Goal: Information Seeking & Learning: Learn about a topic

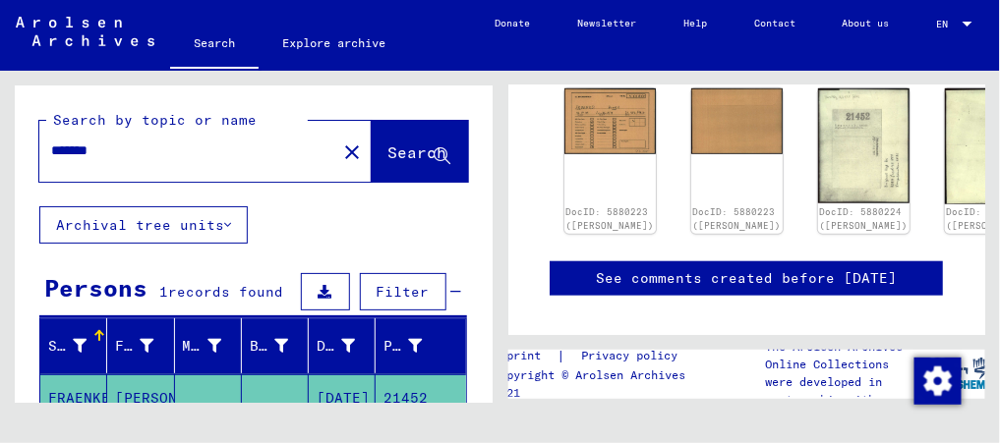
scroll to position [341, 0]
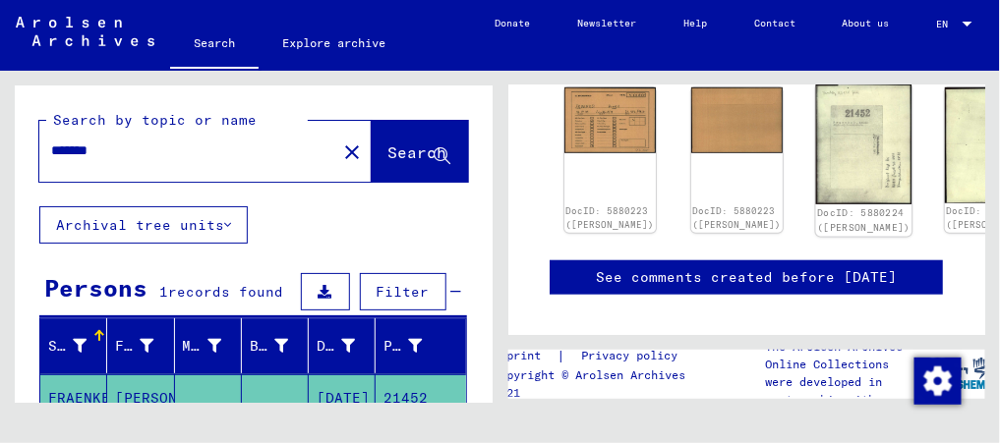
click at [817, 207] on div "DocID: 5880224 ([PERSON_NAME])" at bounding box center [863, 221] width 93 height 28
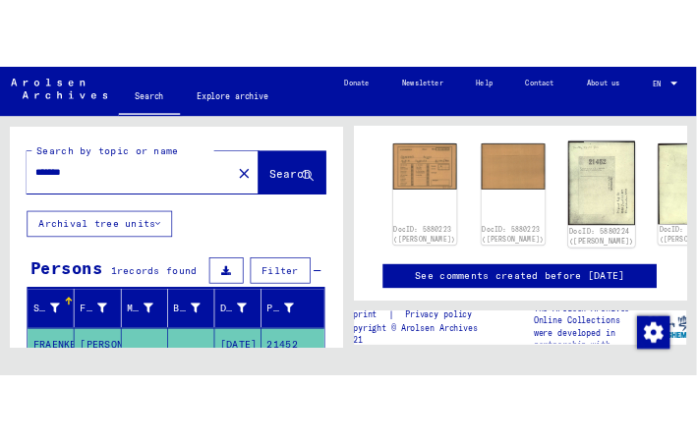
scroll to position [320, 0]
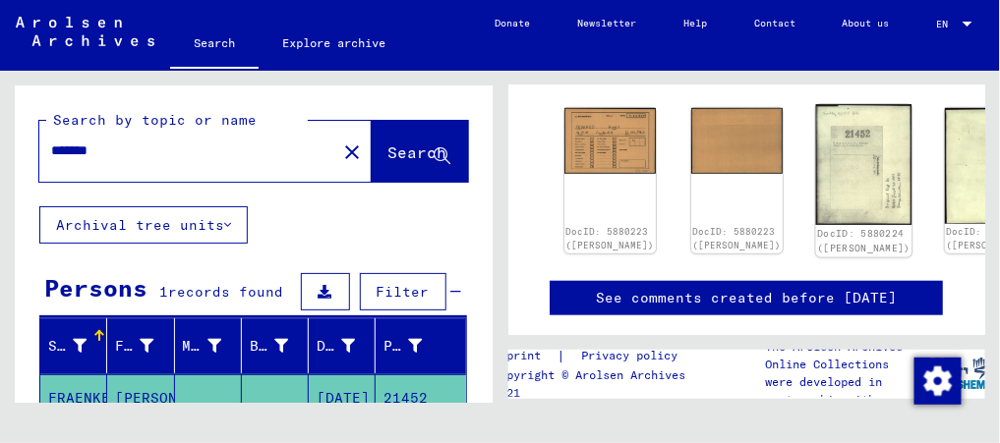
click at [816, 168] on img at bounding box center [864, 165] width 96 height 121
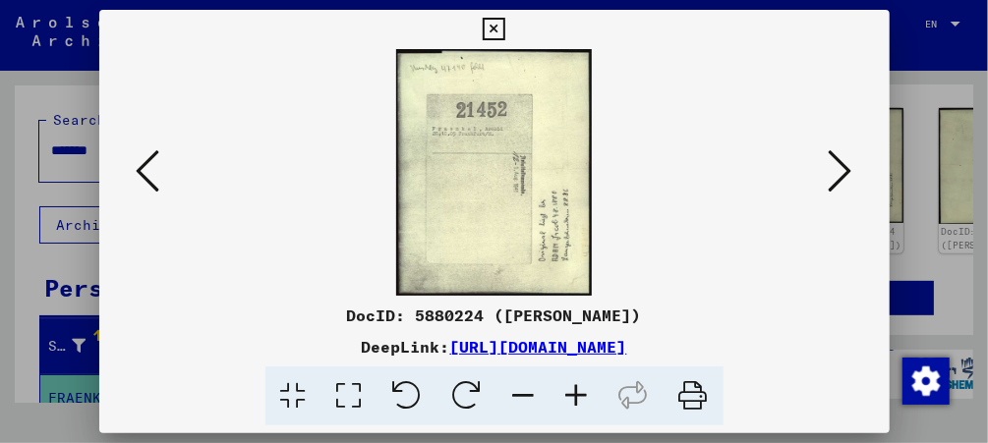
click at [587, 352] on link "[URL][DOMAIN_NAME]" at bounding box center [538, 347] width 177 height 20
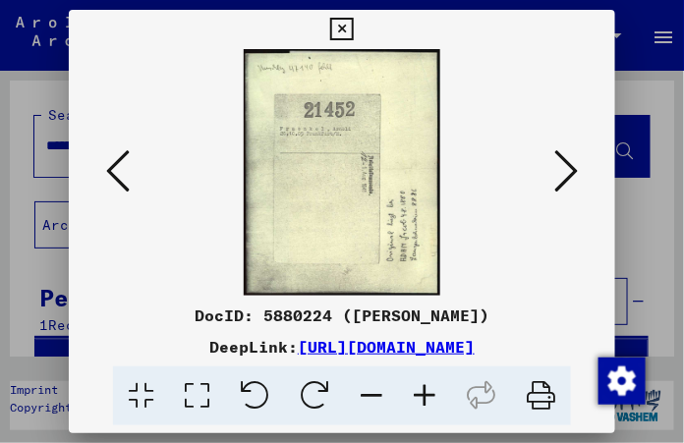
click at [576, 161] on icon at bounding box center [566, 170] width 24 height 47
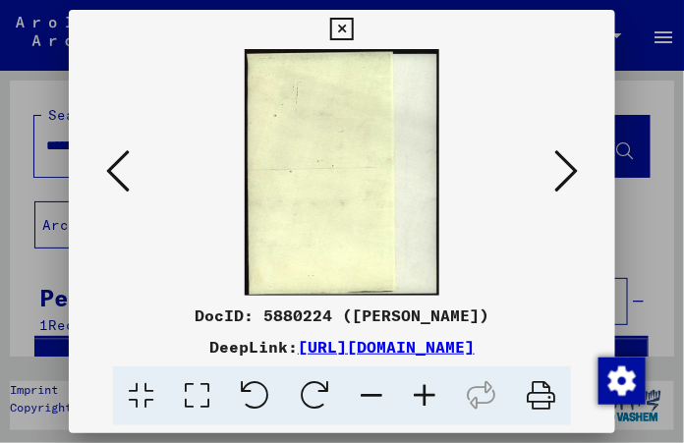
click at [576, 161] on icon at bounding box center [566, 170] width 24 height 47
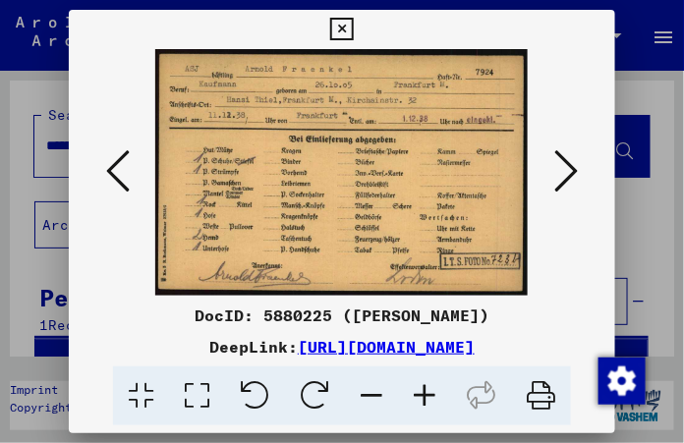
drag, startPoint x: 402, startPoint y: 89, endPoint x: 347, endPoint y: 91, distance: 55.1
click at [347, 91] on img at bounding box center [343, 172] width 414 height 247
click at [569, 160] on icon at bounding box center [566, 170] width 24 height 47
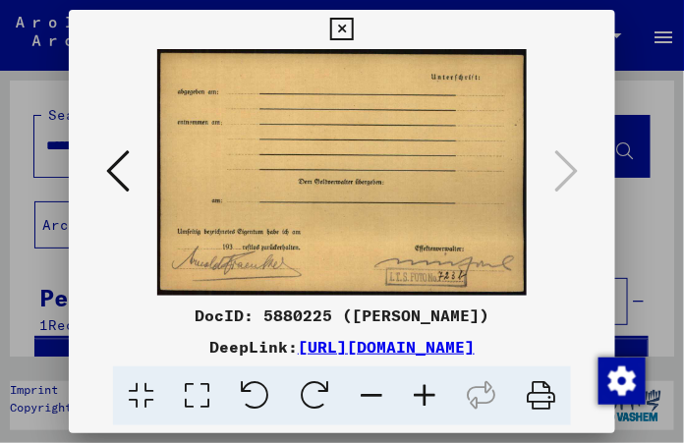
click at [114, 169] on icon at bounding box center [118, 170] width 24 height 47
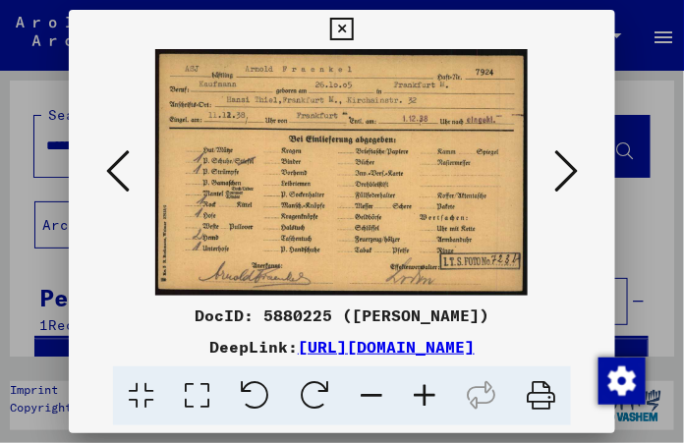
click at [343, 18] on icon at bounding box center [341, 30] width 23 height 24
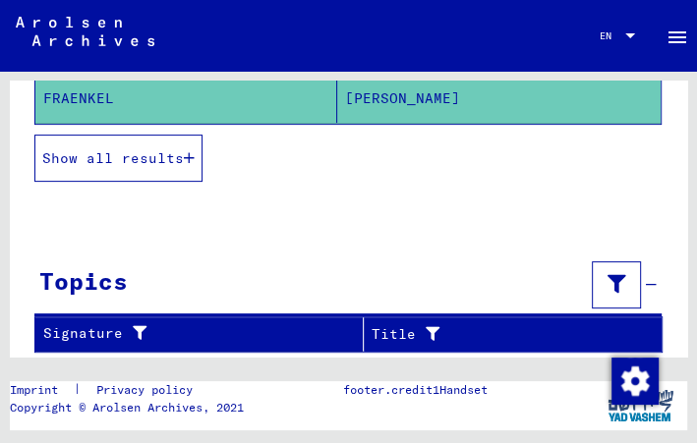
click at [143, 162] on button "Show all results" at bounding box center [118, 158] width 168 height 47
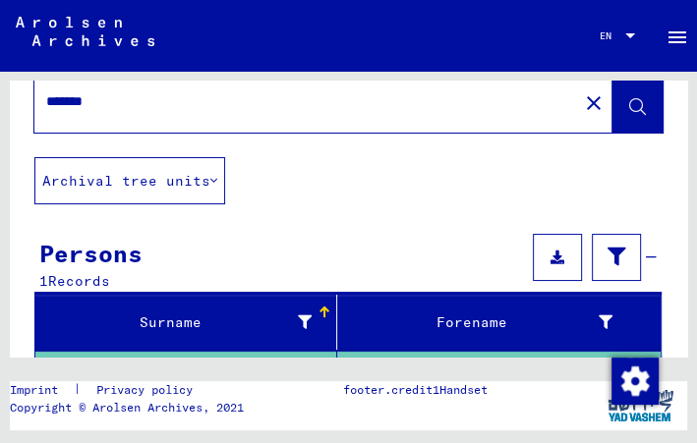
scroll to position [0, 0]
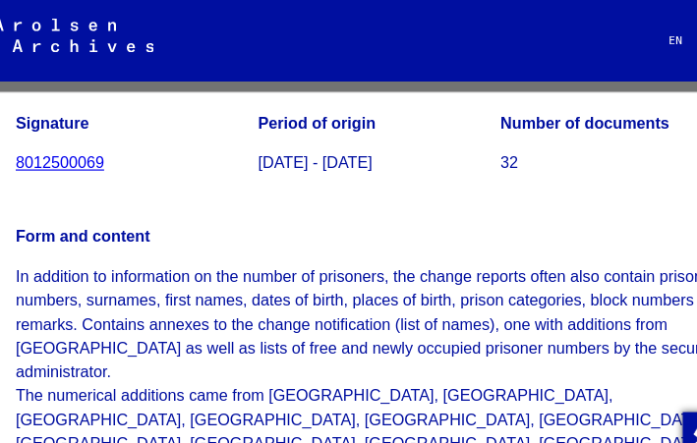
scroll to position [212, 0]
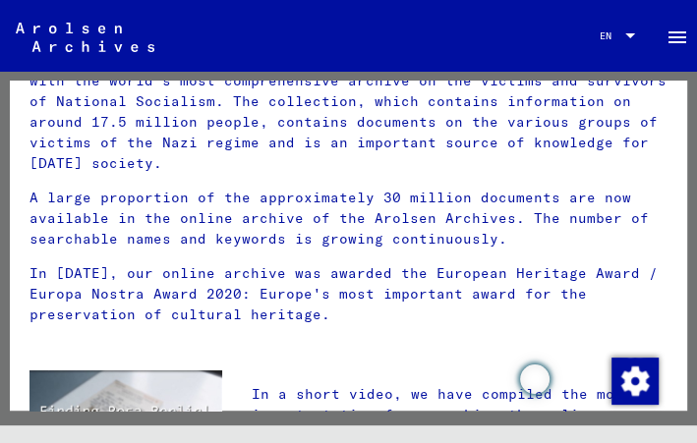
scroll to position [52, 0]
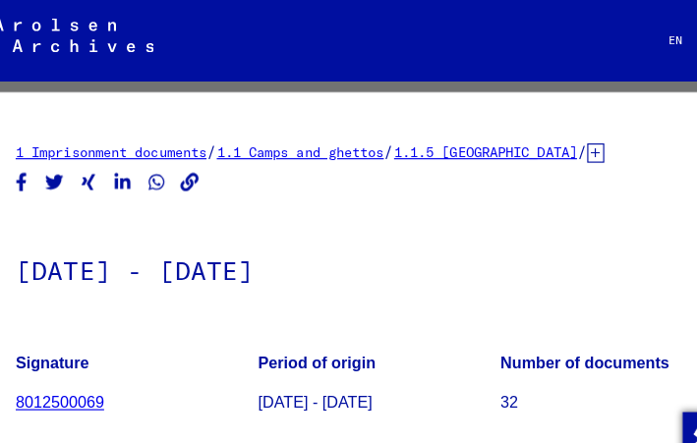
click at [520, 130] on link "1.1.5 [GEOGRAPHIC_DATA]" at bounding box center [441, 132] width 158 height 15
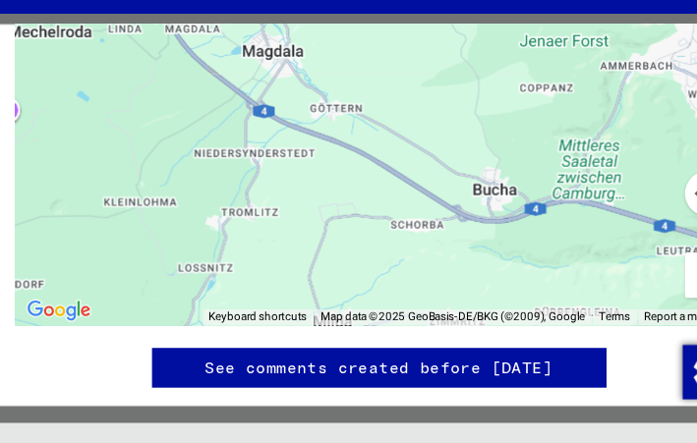
scroll to position [1609, 0]
